Goal: Find specific page/section: Find specific page/section

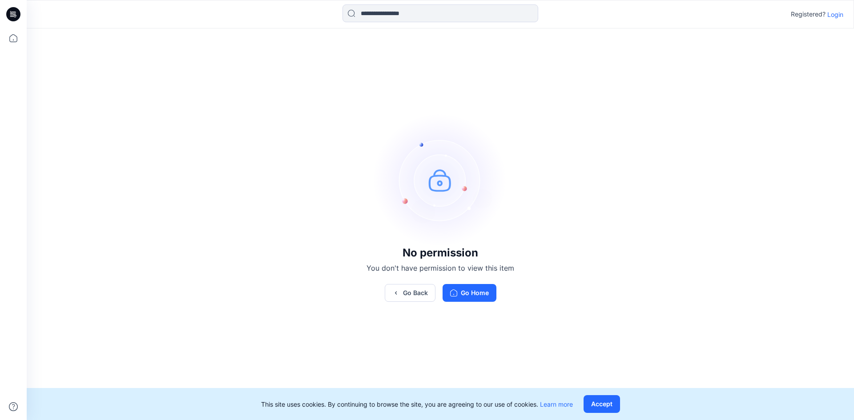
click at [838, 16] on p "Login" at bounding box center [835, 14] width 16 height 9
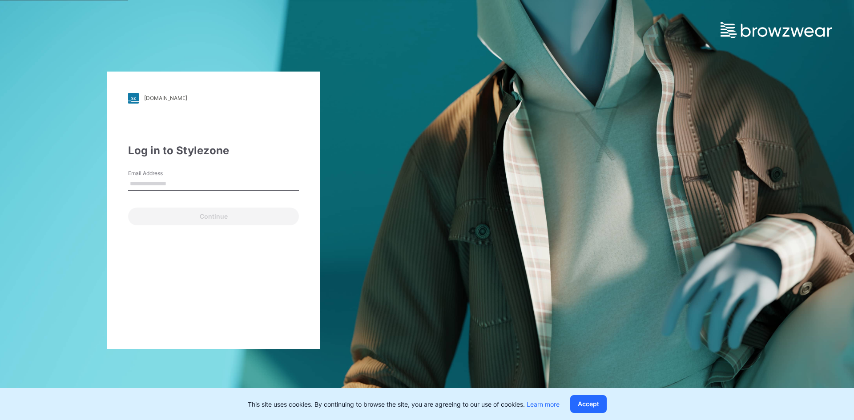
type input "**********"
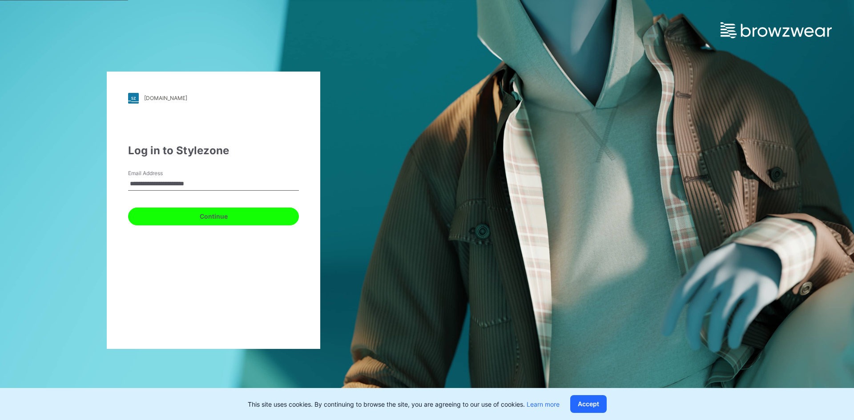
click at [185, 216] on button "Continue" at bounding box center [213, 217] width 171 height 18
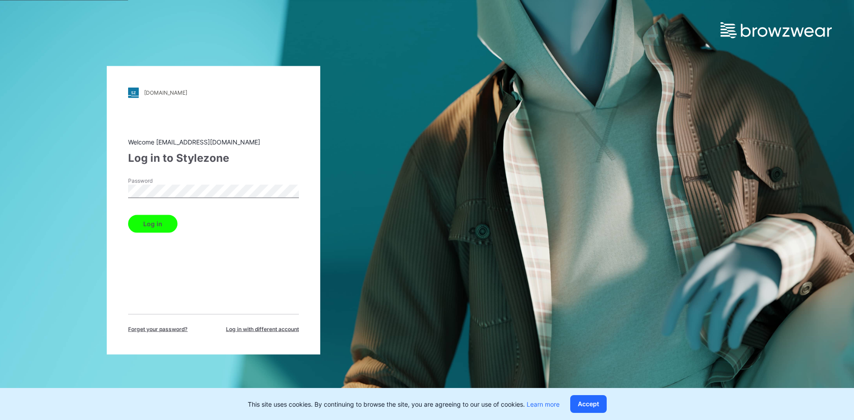
click at [169, 226] on button "Log in" at bounding box center [152, 224] width 49 height 18
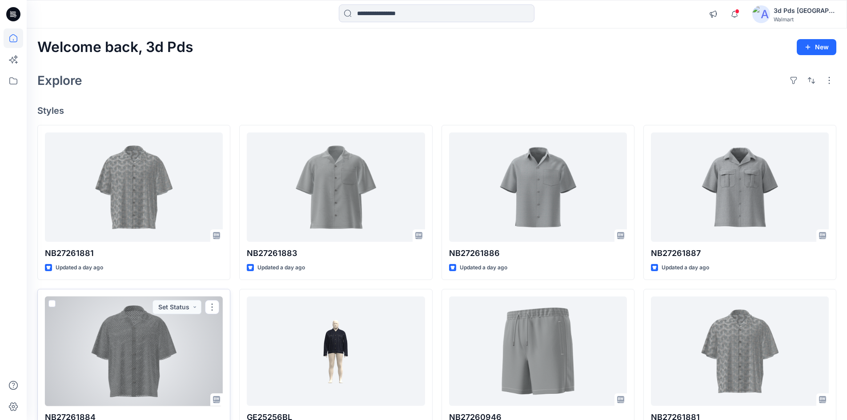
click at [185, 338] on div at bounding box center [134, 352] width 178 height 110
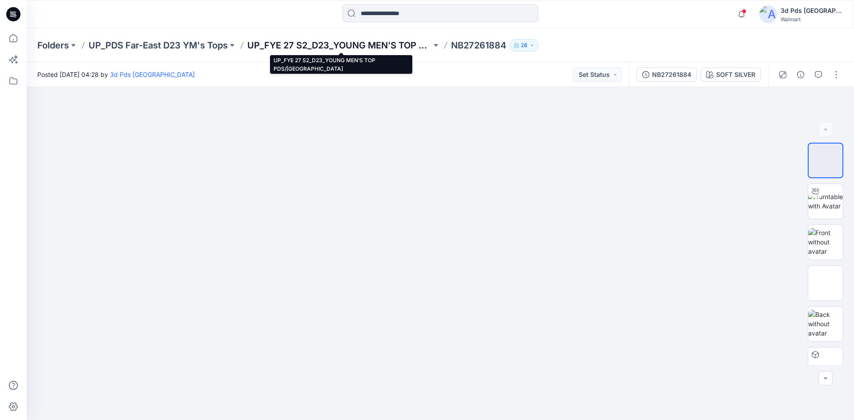
click at [407, 43] on p "UP_FYE 27 S2_D23_YOUNG MEN’S TOP PDS/[GEOGRAPHIC_DATA]" at bounding box center [339, 45] width 184 height 12
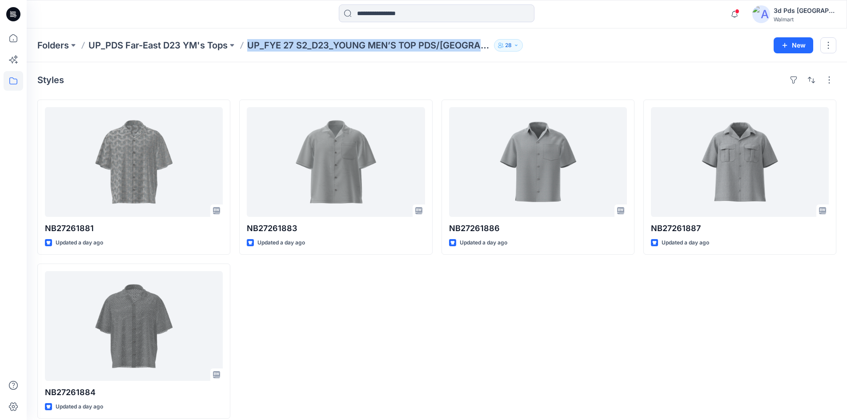
drag, startPoint x: 486, startPoint y: 50, endPoint x: 251, endPoint y: 44, distance: 235.4
click at [251, 44] on div "Folders UP_PDS Far-East D23 YM's Tops UP_FYE 27 S2_D23_YOUNG MEN’S TOP PDS/FAR …" at bounding box center [402, 45] width 730 height 12
copy p "UP_FYE 27 S2_D23_YOUNG MEN’S TOP PDS/[GEOGRAPHIC_DATA]"
